Goal: Use online tool/utility: Use online tool/utility

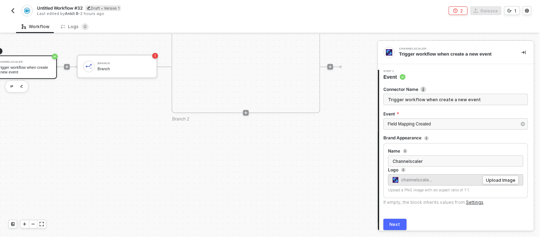
scroll to position [27, 0]
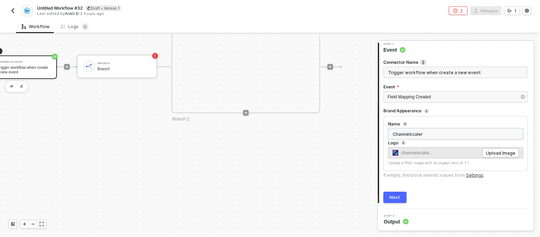
click at [426, 133] on input "Channelscaler" at bounding box center [456, 133] width 135 height 11
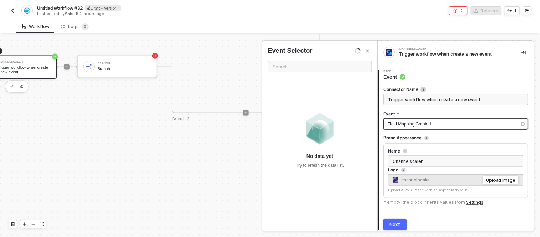
click at [442, 122] on div "Field Mapping Created" at bounding box center [452, 124] width 129 height 7
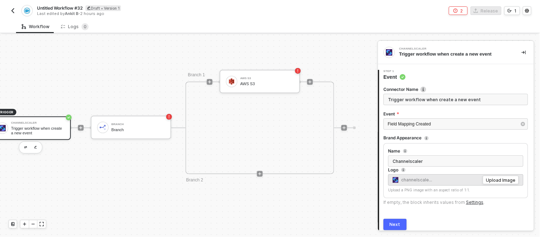
click at [422, 51] on div "Trigger workflow when create a new event" at bounding box center [455, 54] width 111 height 6
click at [268, 86] on div "AWS S3 AWS S3" at bounding box center [266, 82] width 53 height 14
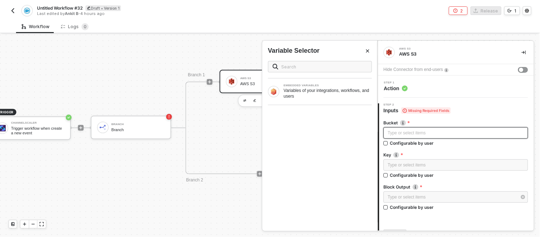
click at [424, 134] on div "Type or select items ﻿" at bounding box center [456, 133] width 136 height 7
click at [325, 87] on div "EMBEDDED VARIABLES" at bounding box center [328, 85] width 88 height 3
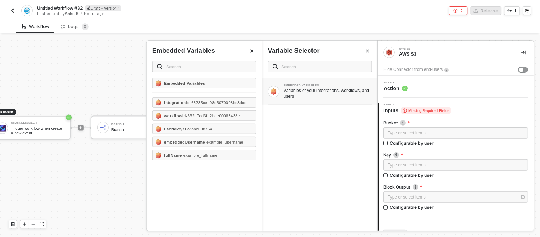
click at [301, 100] on div "EMBEDDED VARIABLES Variables of your integrations, workflows, and users" at bounding box center [320, 91] width 115 height 26
click at [200, 63] on input "text" at bounding box center [208, 67] width 85 height 8
click at [253, 48] on button "Close" at bounding box center [252, 51] width 9 height 9
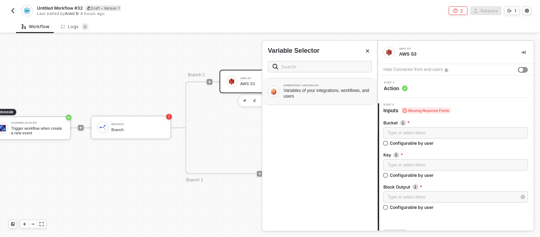
click at [309, 94] on div "Variables of your integrations, workflows, and users" at bounding box center [328, 93] width 88 height 11
